Goal: Go to known website: Access a specific website the user already knows

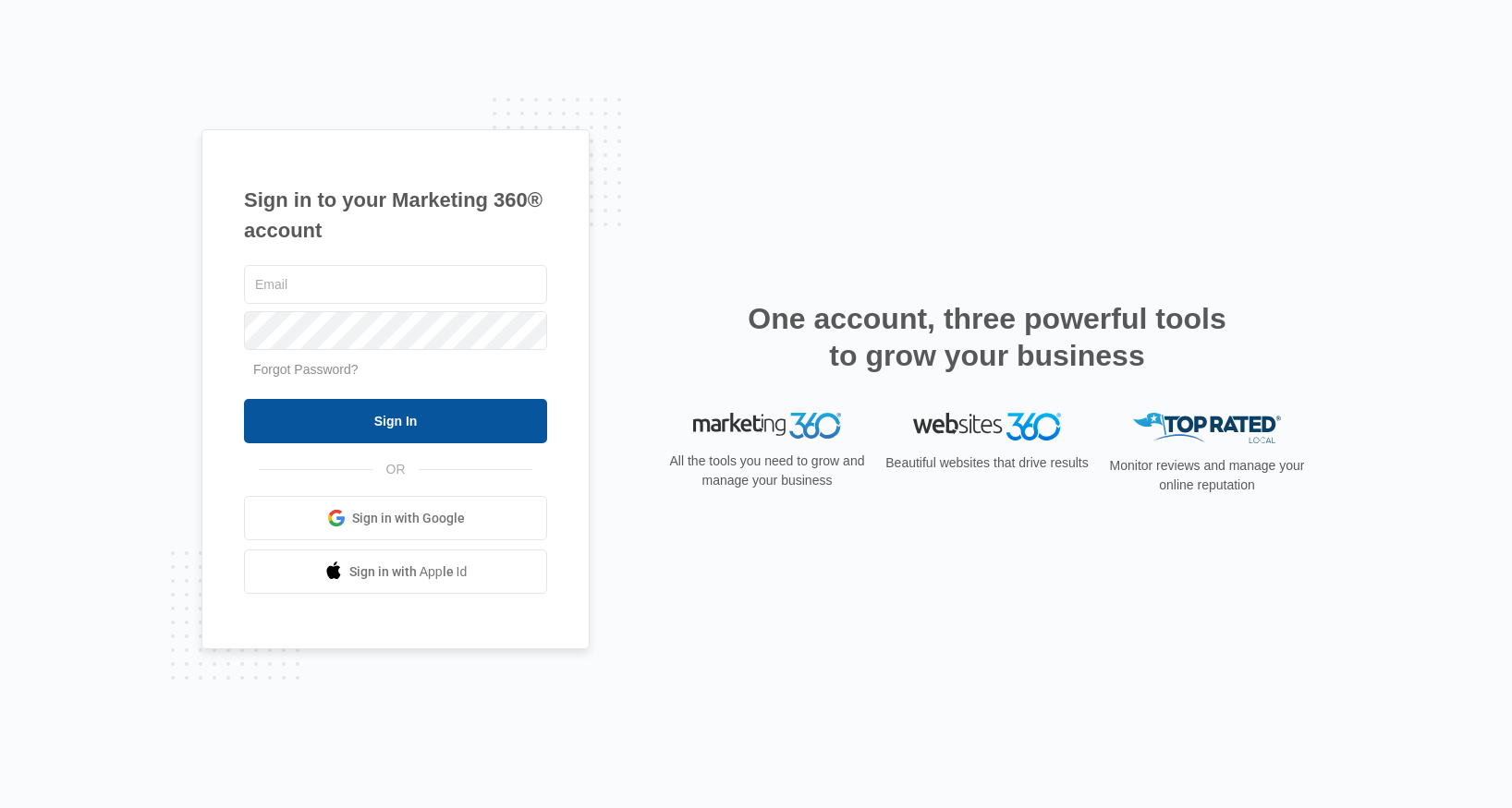
type input "[PERSON_NAME][EMAIL_ADDRESS][DOMAIN_NAME]"
click at [411, 440] on input "Sign In" at bounding box center [395, 422] width 303 height 44
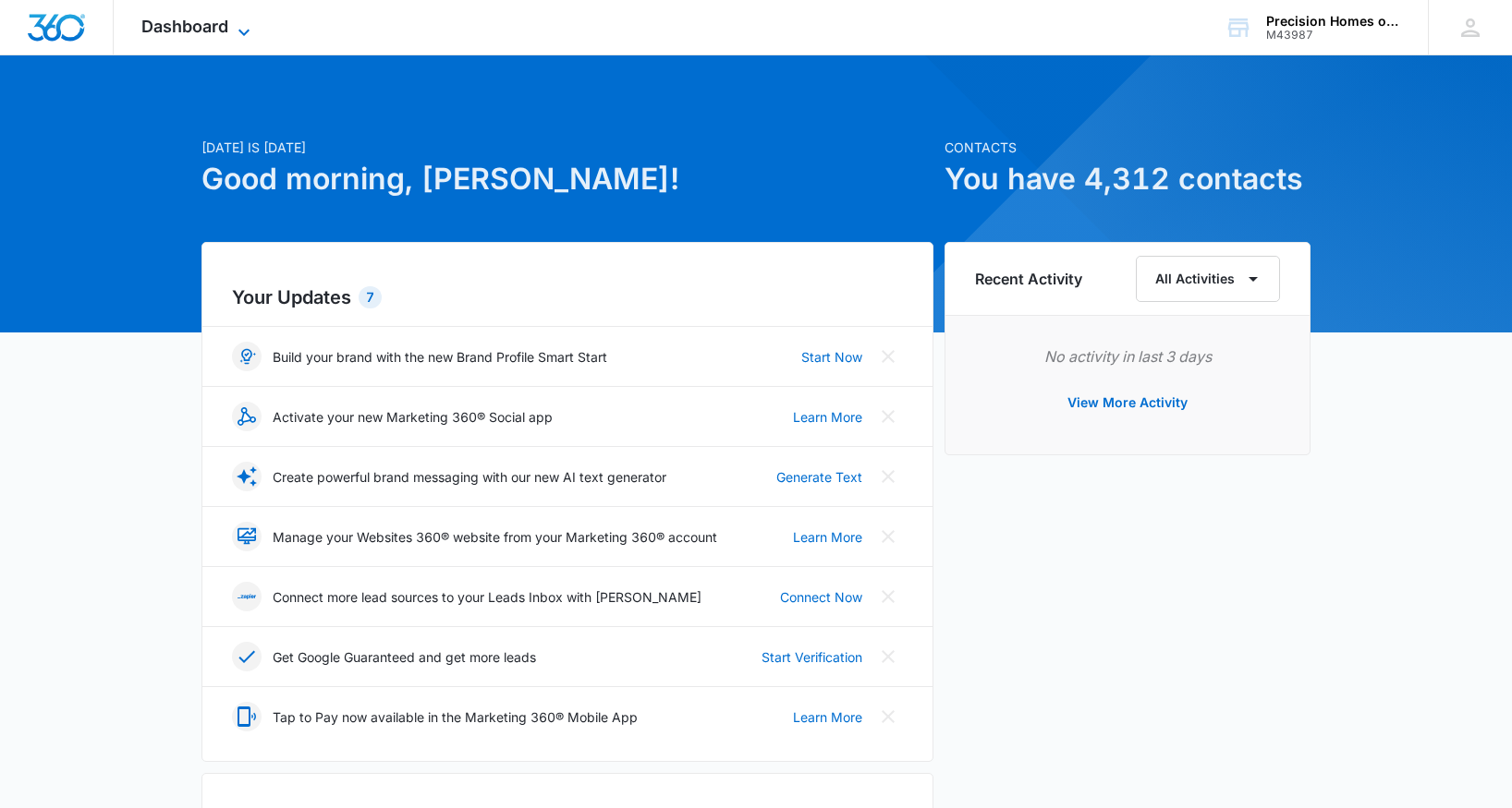
click at [234, 39] on icon at bounding box center [244, 32] width 22 height 22
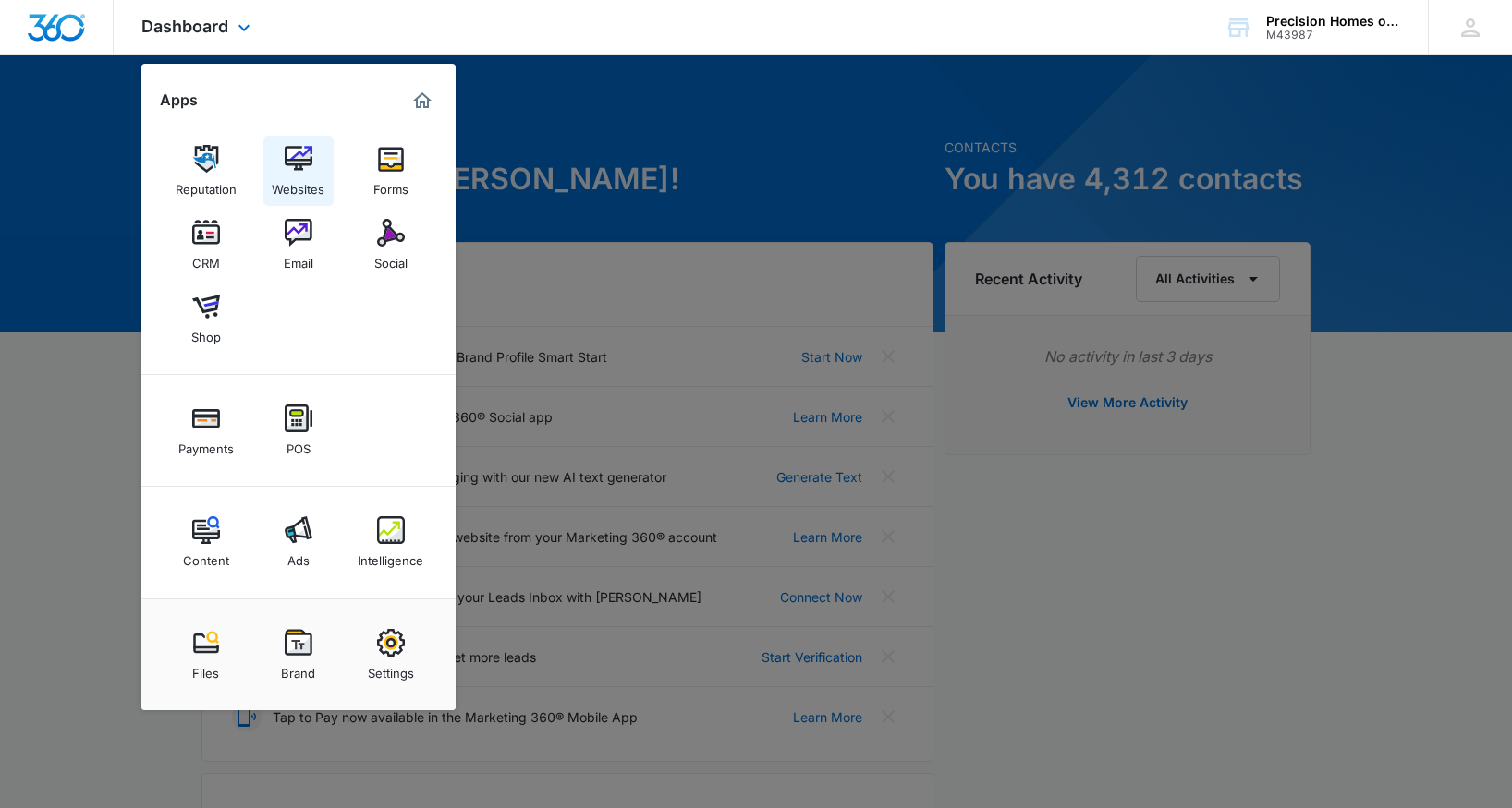
click at [304, 163] on img at bounding box center [299, 159] width 28 height 28
